Goal: Find specific page/section: Find specific page/section

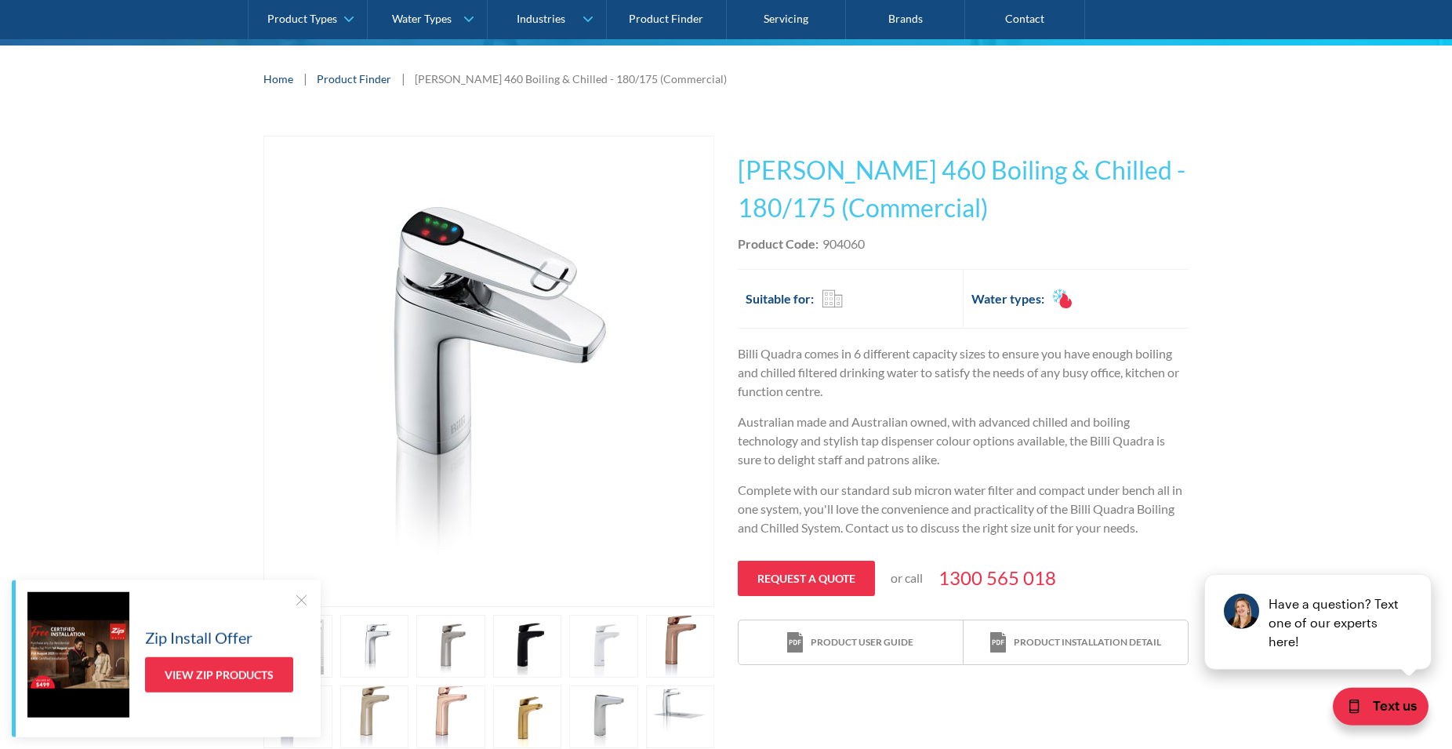
scroll to position [267, 0]
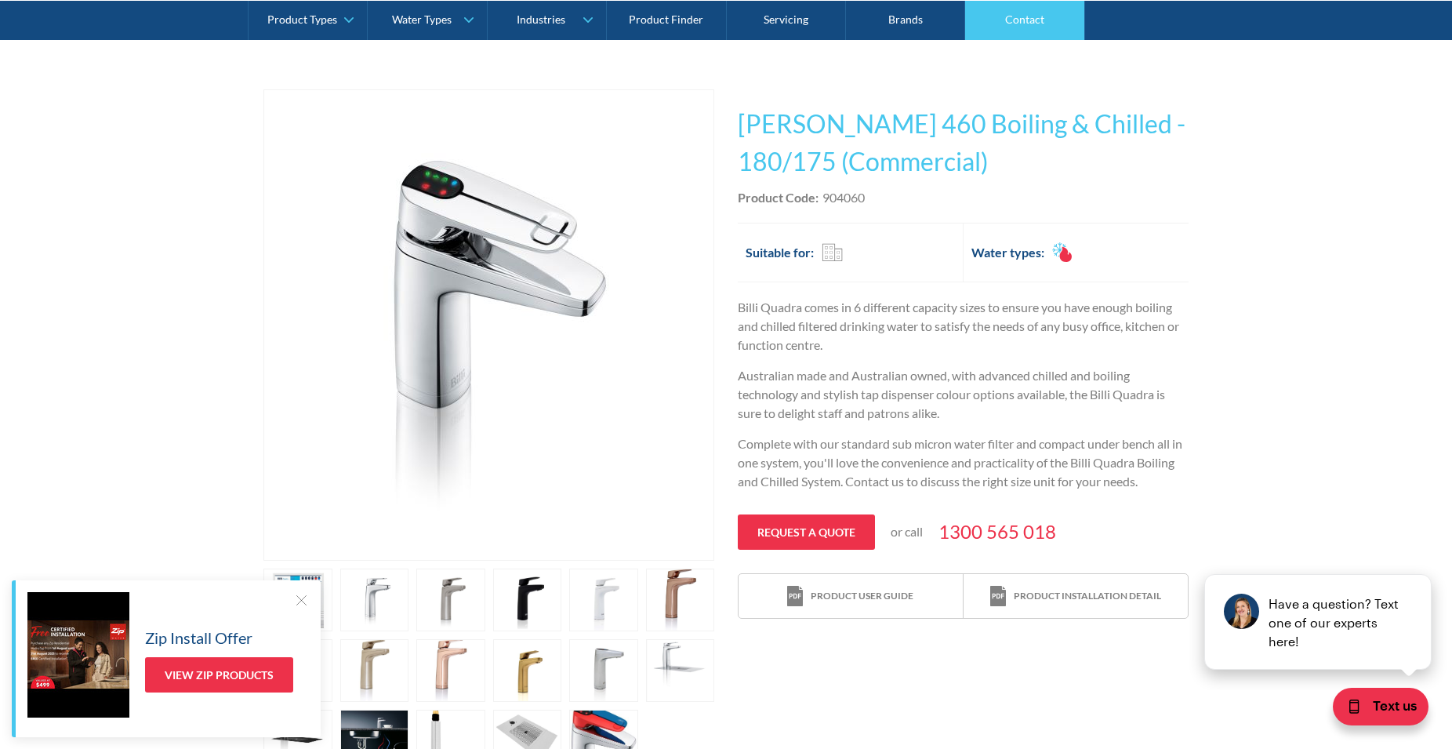
click at [999, 26] on link "Contact" at bounding box center [1024, 19] width 119 height 39
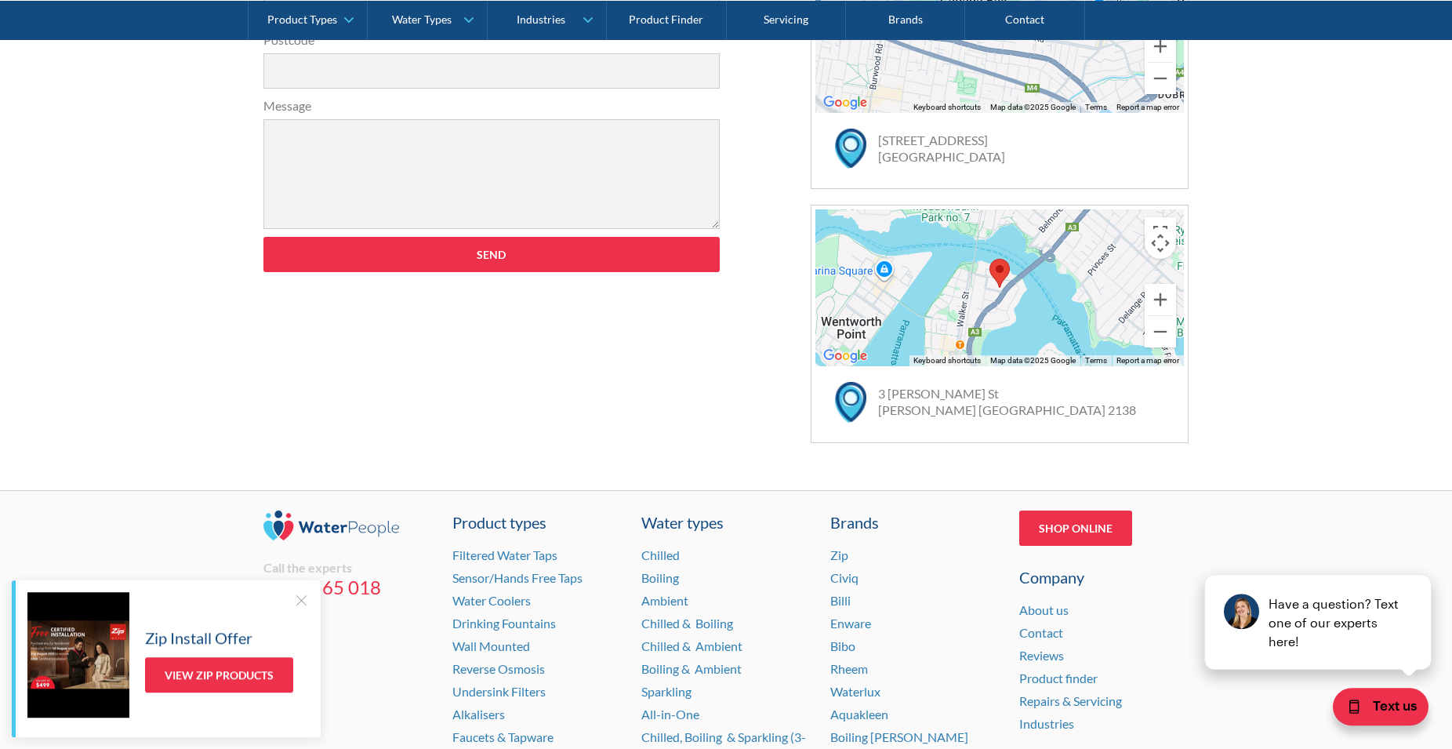
scroll to position [1013, 0]
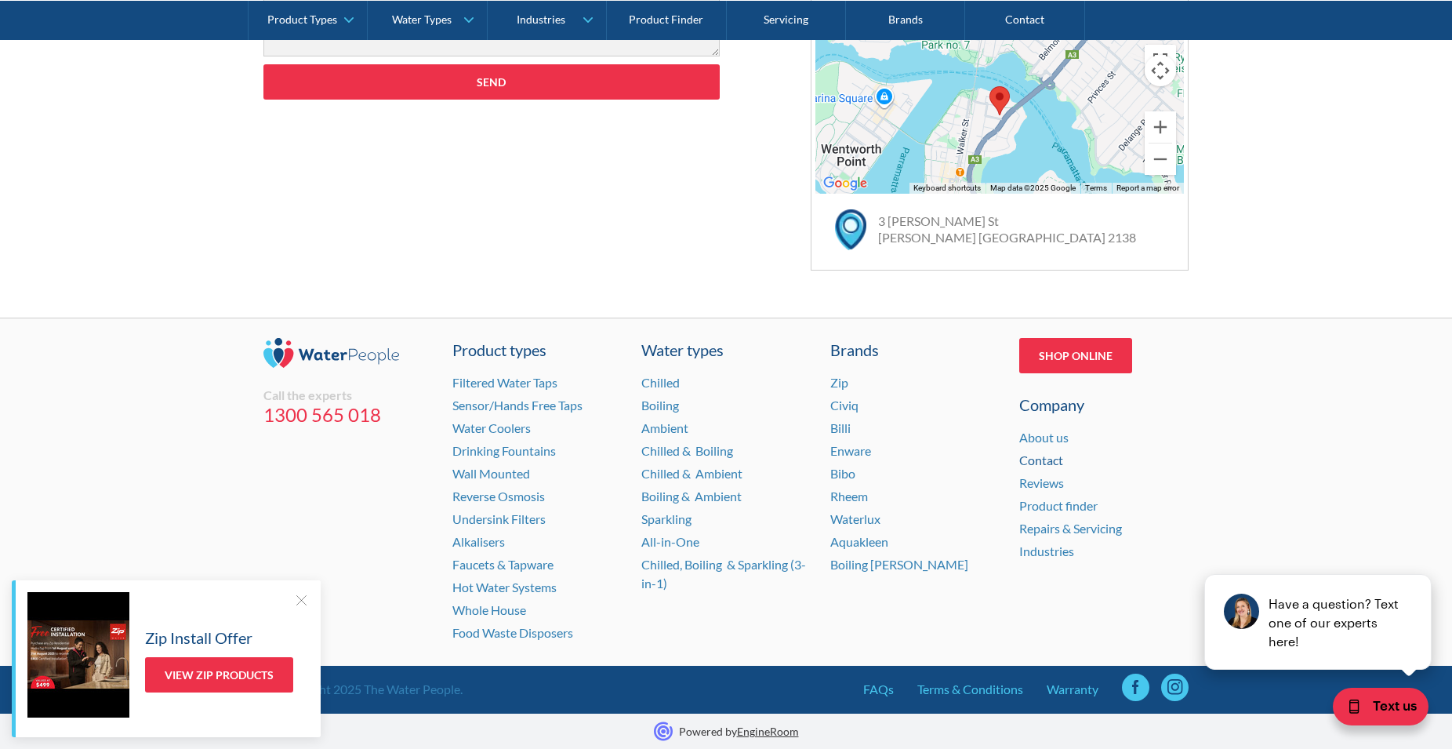
click at [1049, 464] on link "Contact" at bounding box center [1042, 460] width 44 height 15
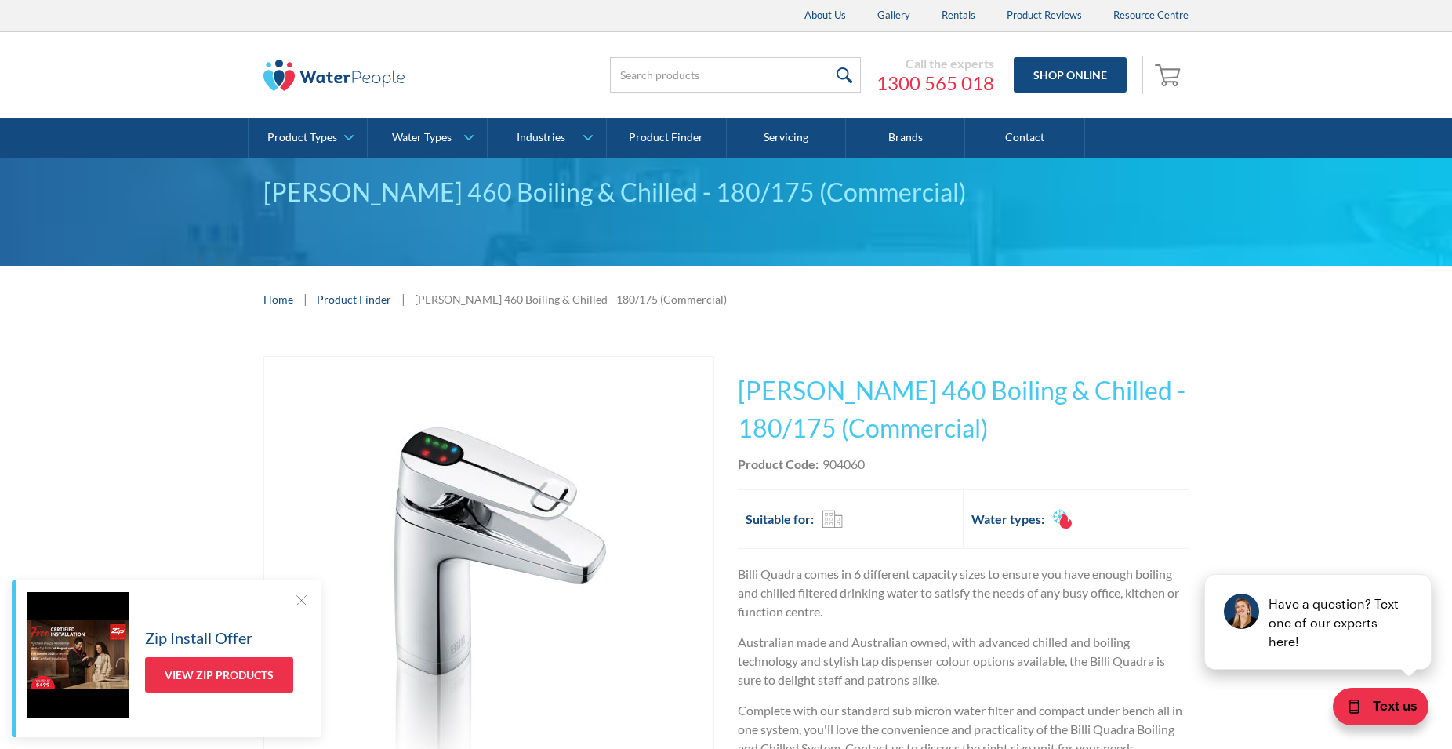
click at [340, 304] on link "Product Finder" at bounding box center [354, 299] width 75 height 16
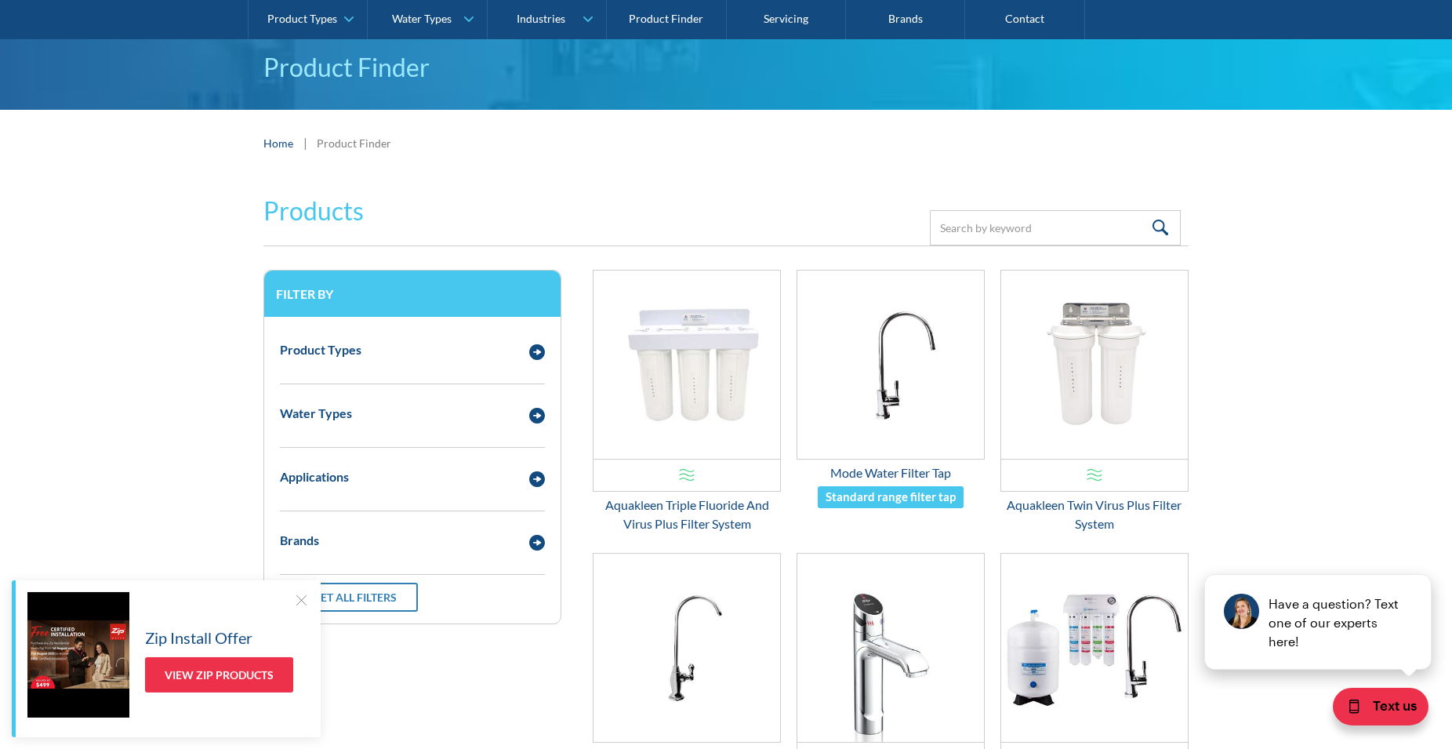
scroll to position [133, 0]
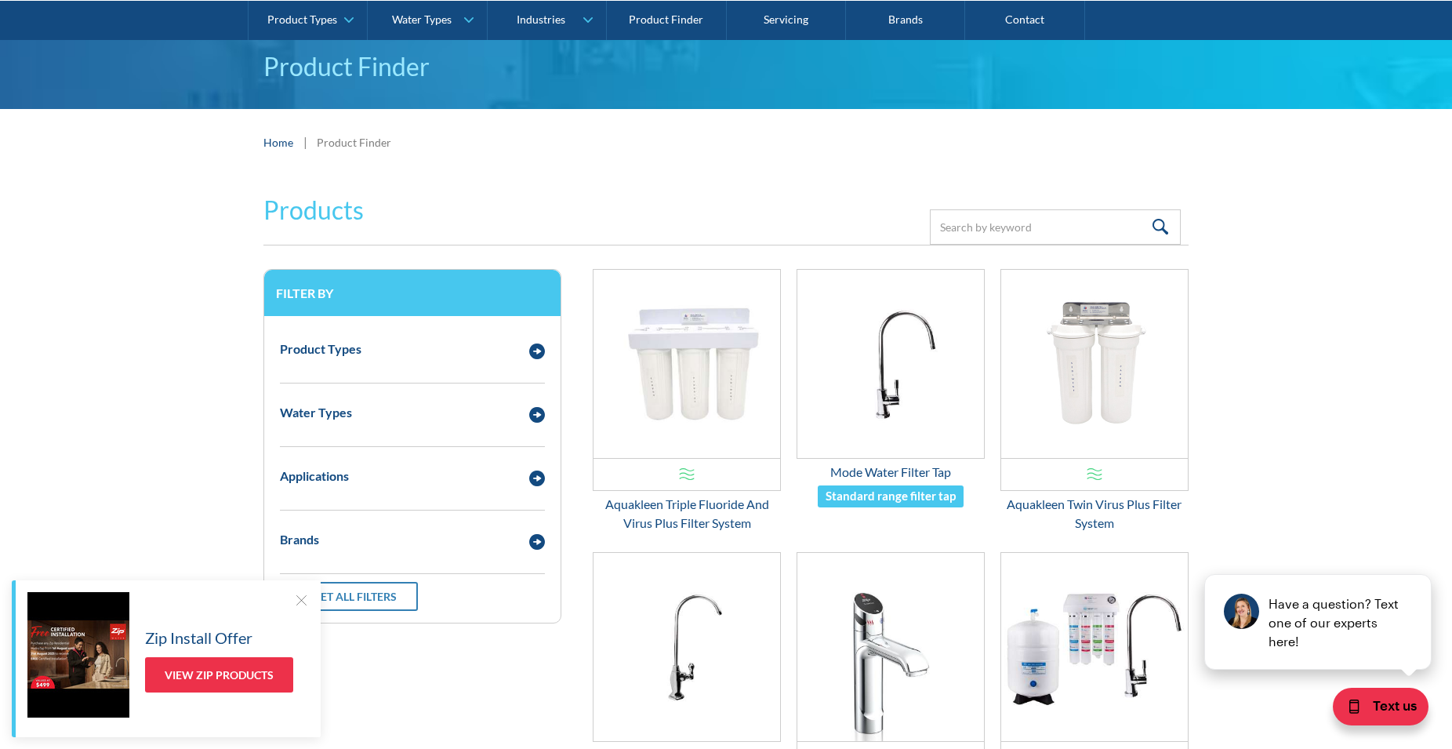
click at [295, 594] on div at bounding box center [301, 600] width 16 height 16
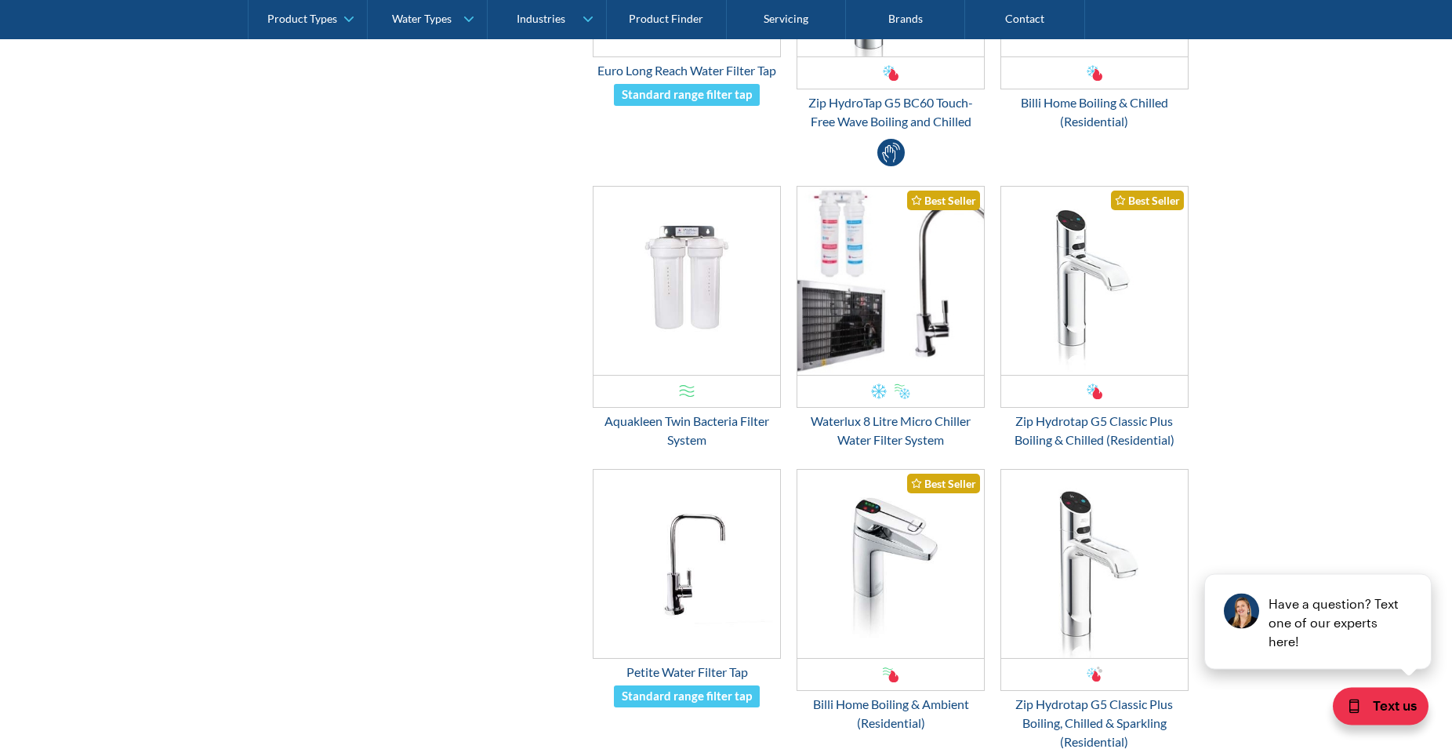
scroll to position [1467, 0]
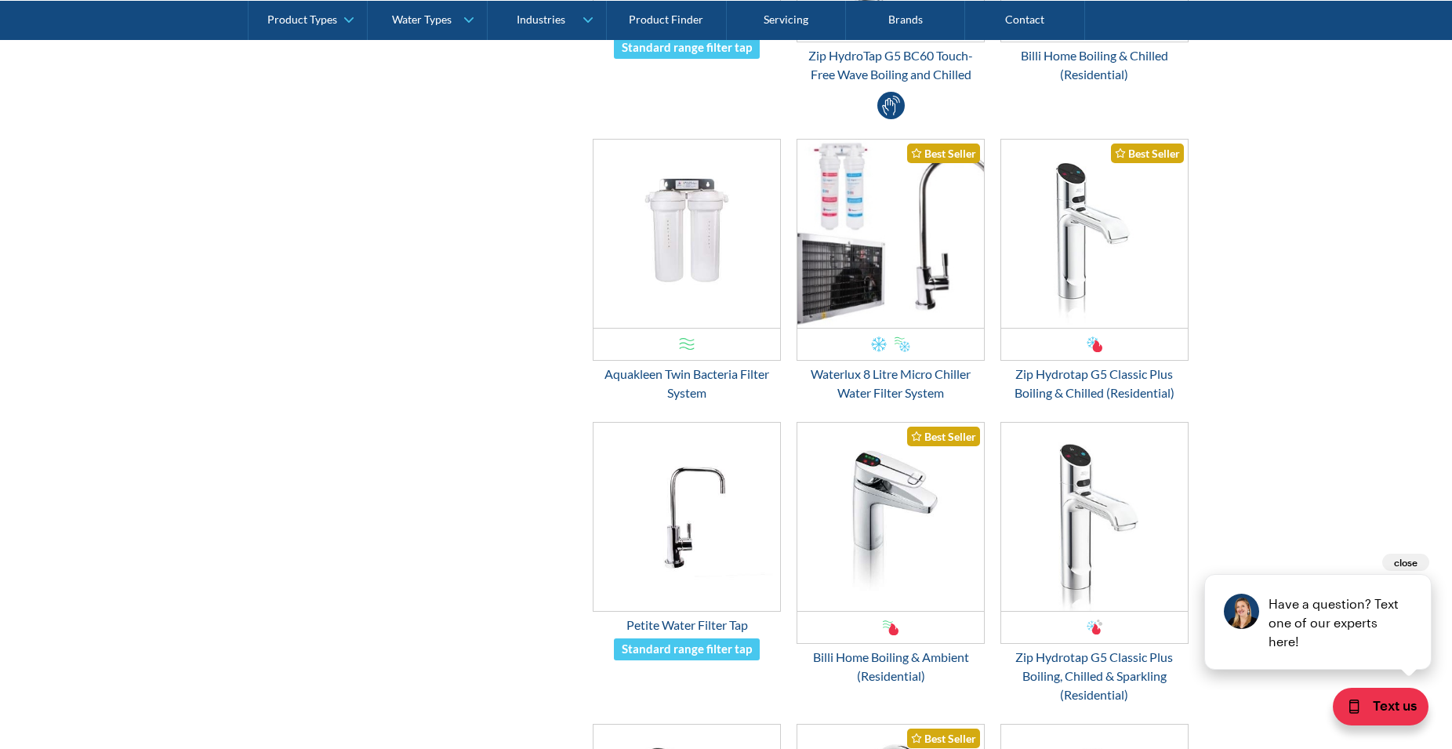
click at [1396, 569] on button "close" at bounding box center [1406, 562] width 47 height 17
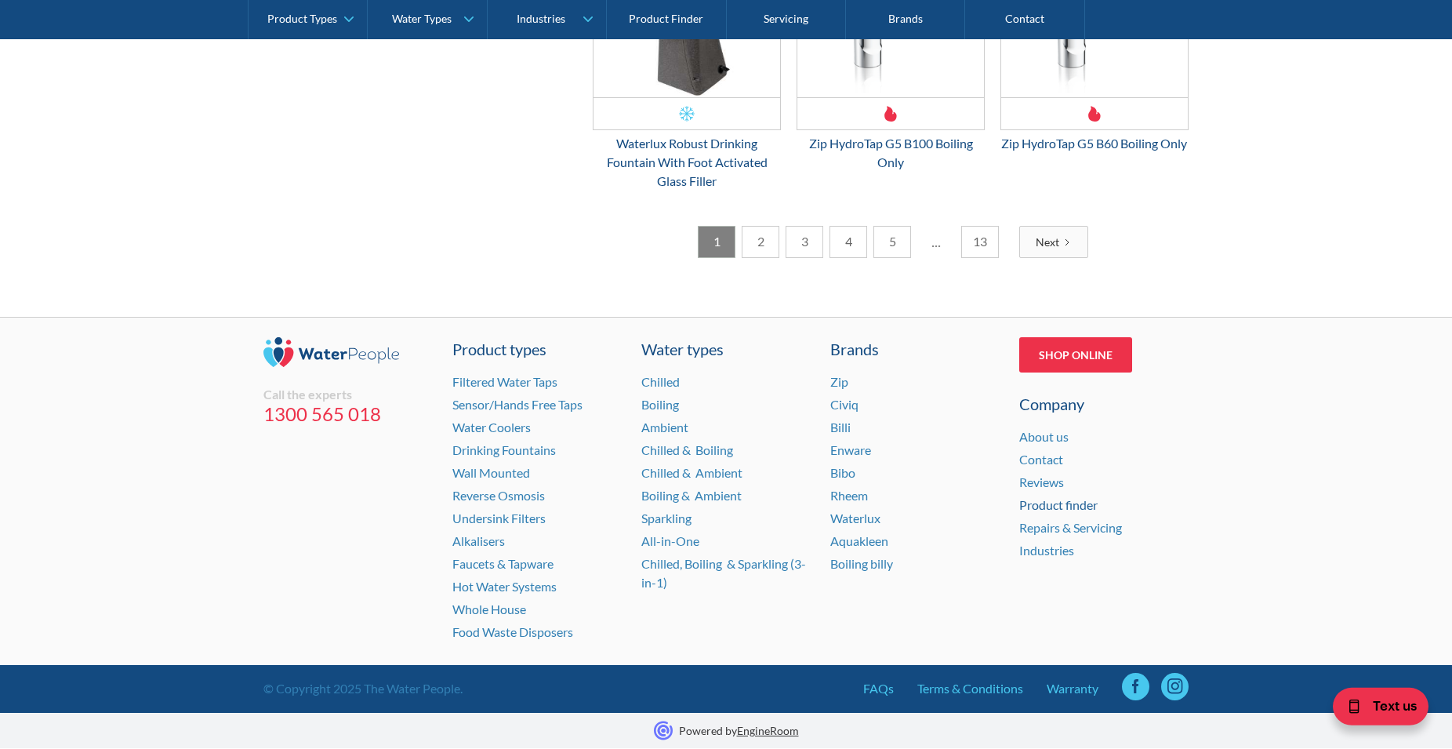
scroll to position [2317, 0]
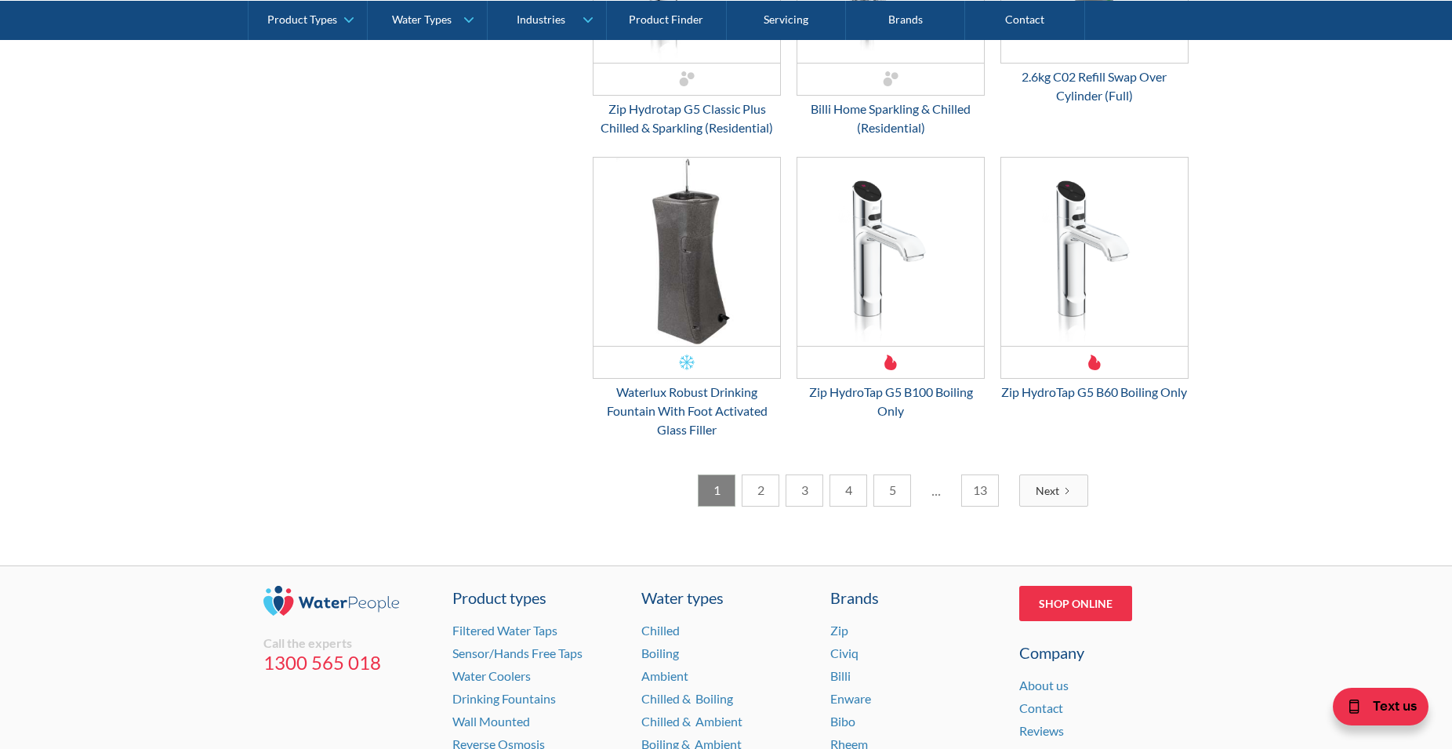
click at [769, 507] on link "2" at bounding box center [761, 490] width 38 height 32
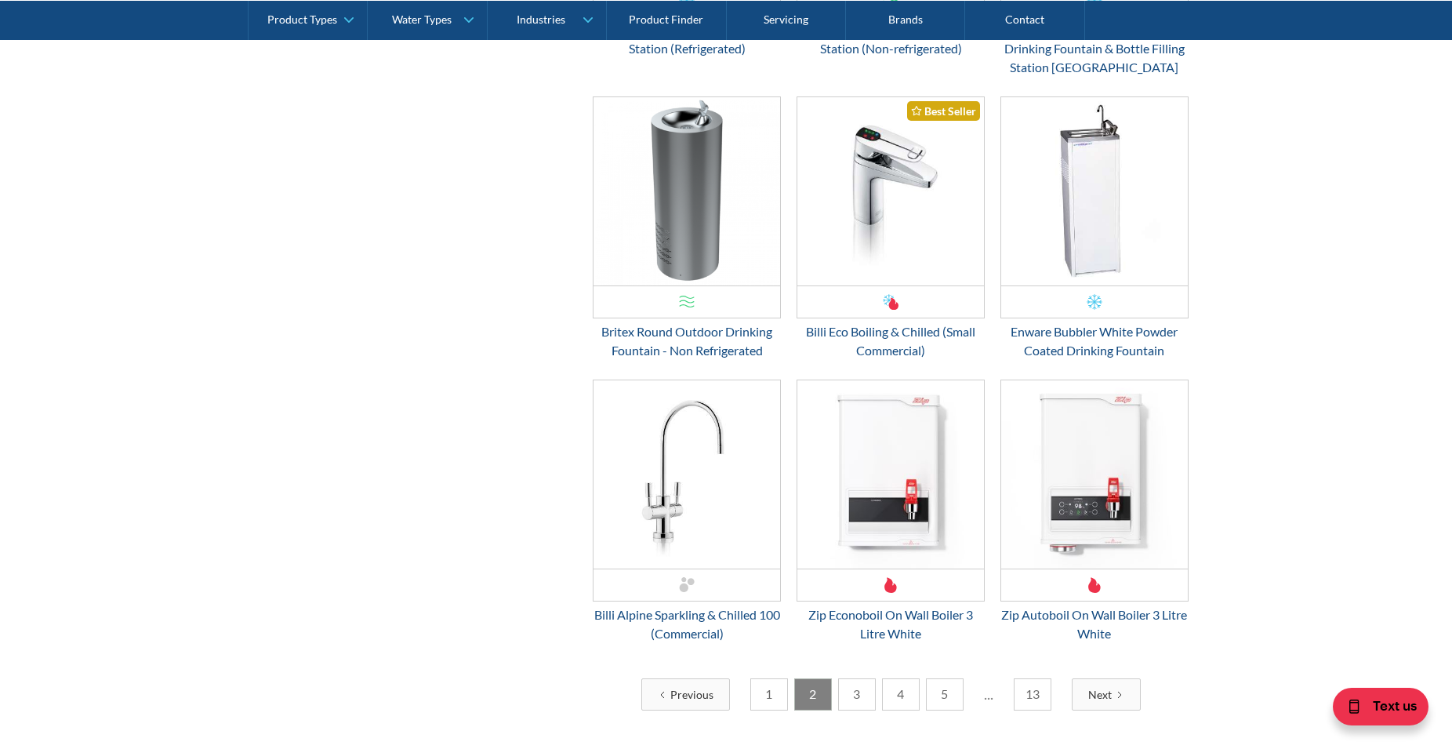
scroll to position [2635, 0]
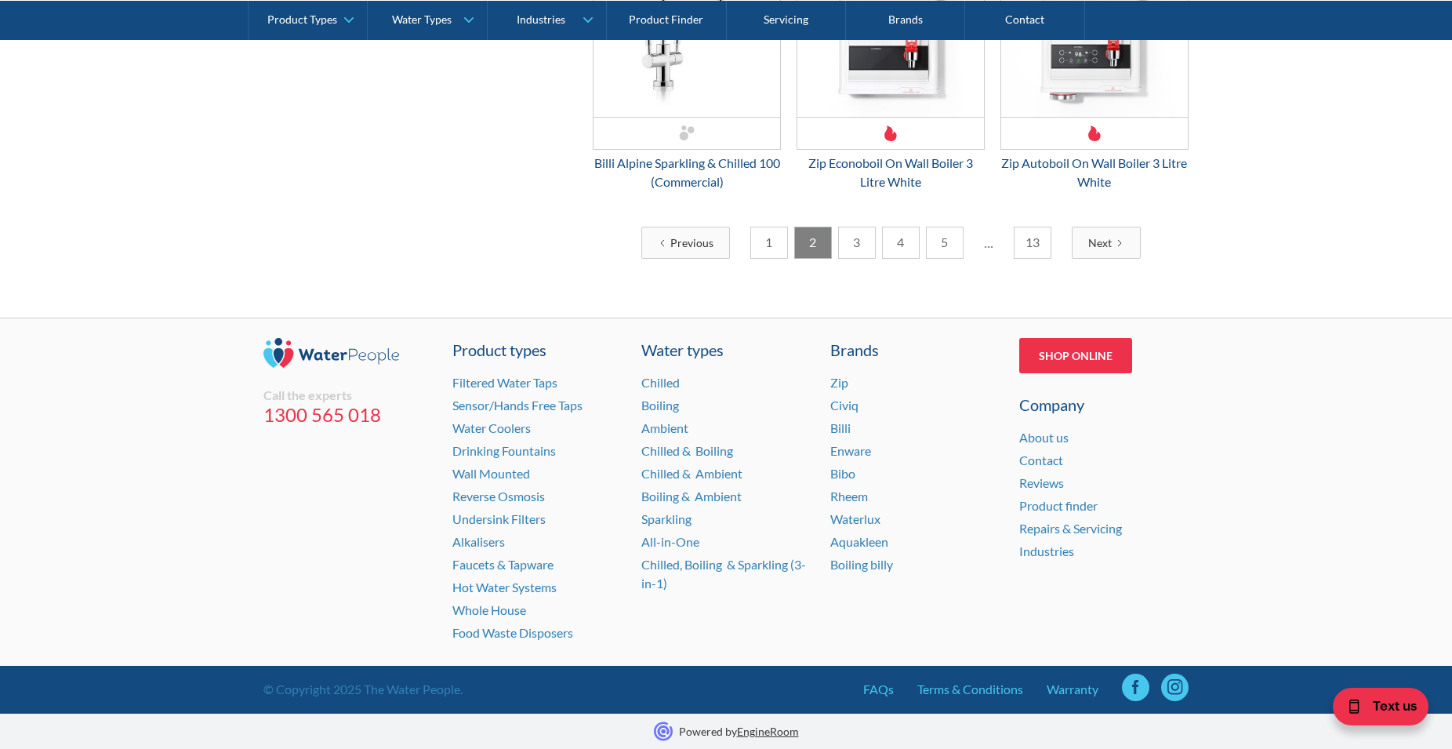
click at [781, 252] on link "1" at bounding box center [770, 243] width 38 height 32
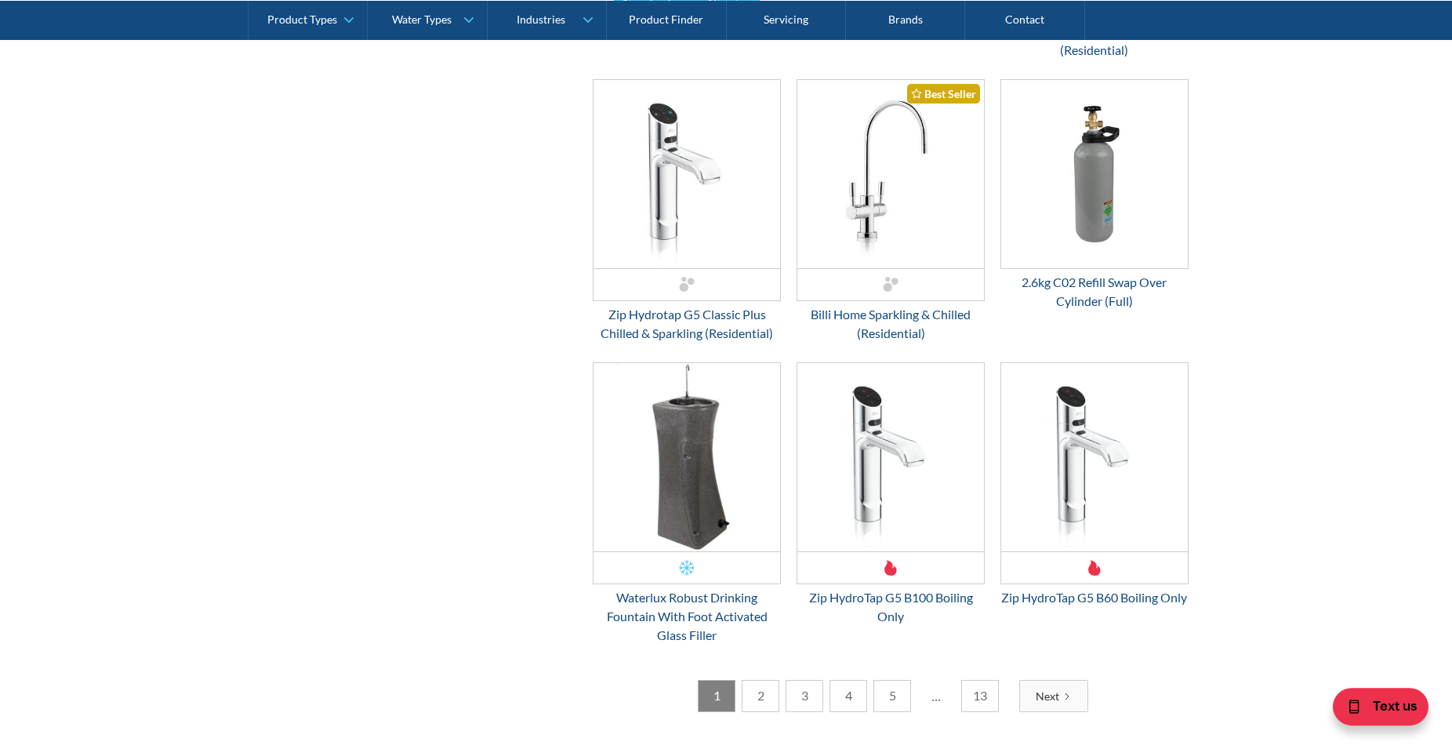
scroll to position [2583, 0]
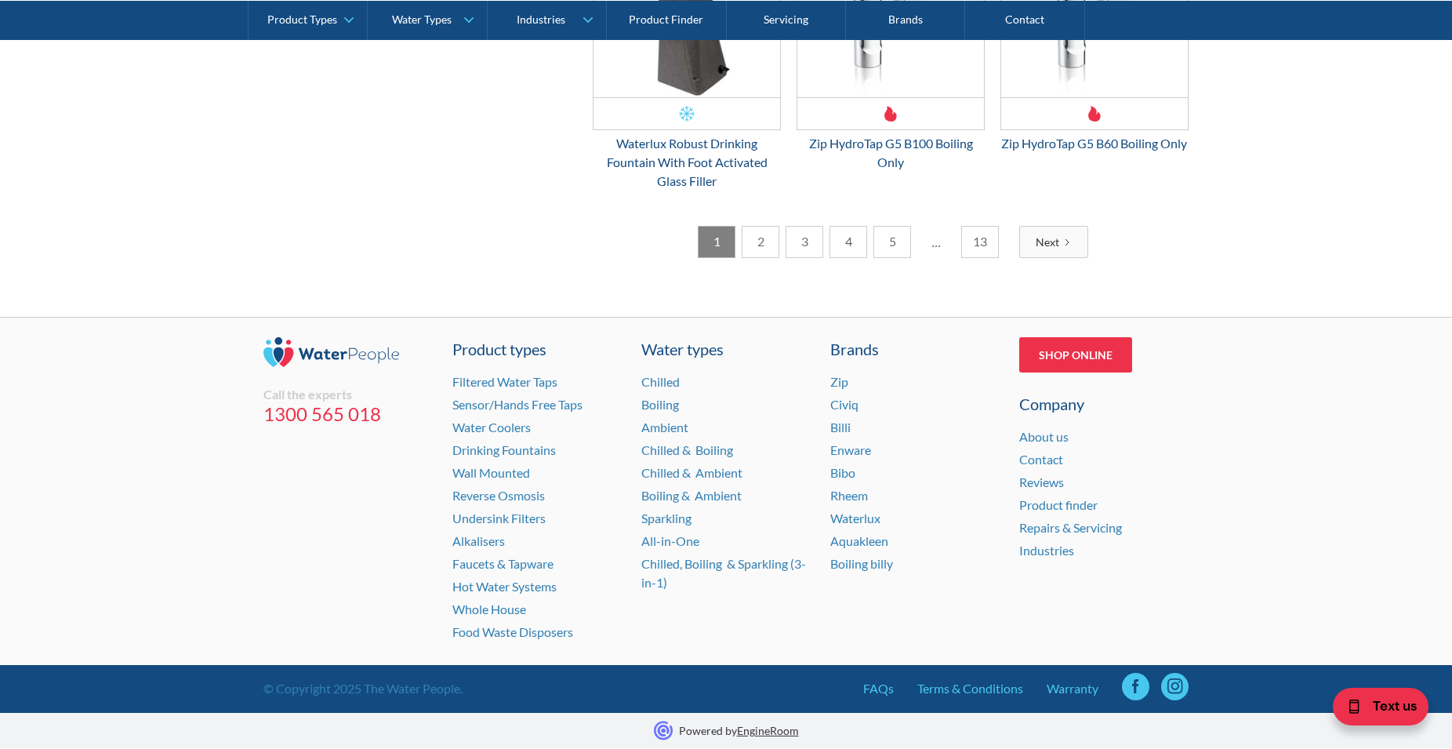
click at [765, 253] on link "2" at bounding box center [761, 242] width 38 height 32
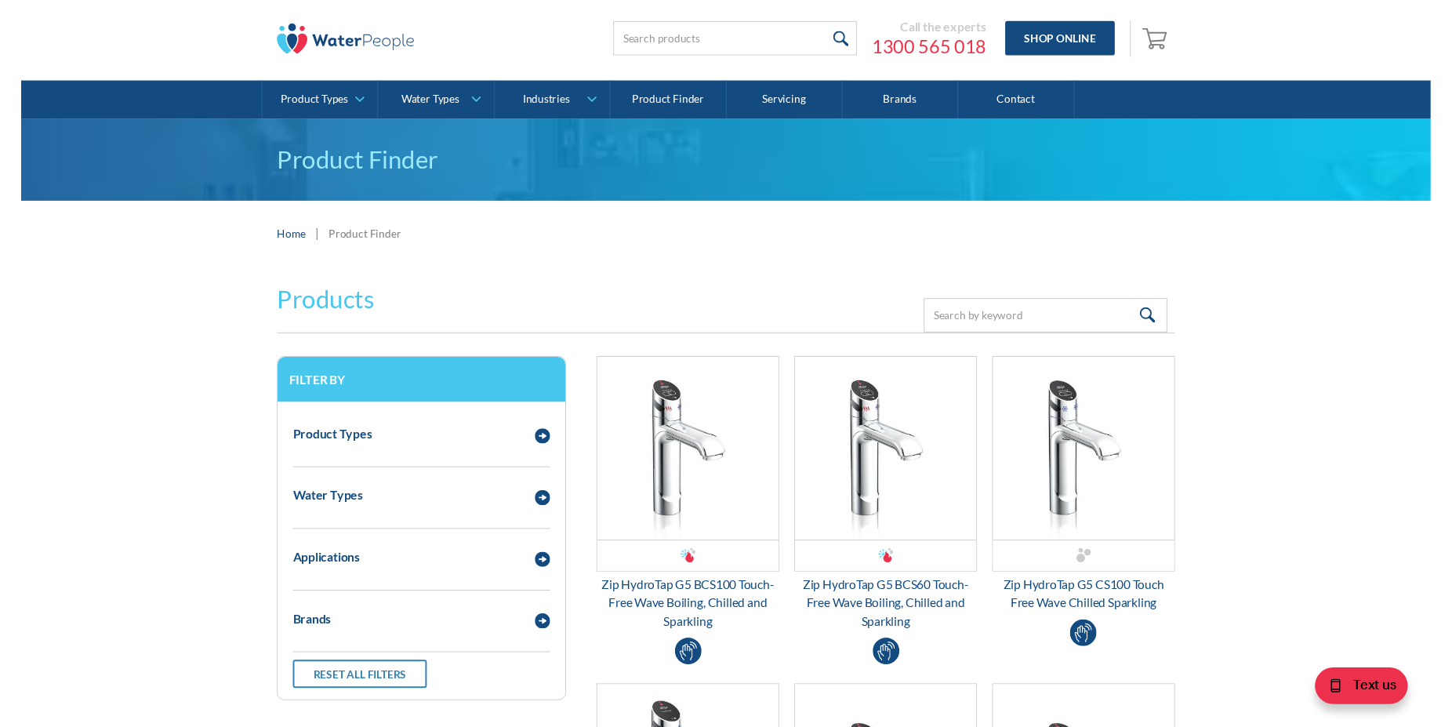
scroll to position [0, 0]
